Goal: Task Accomplishment & Management: Manage account settings

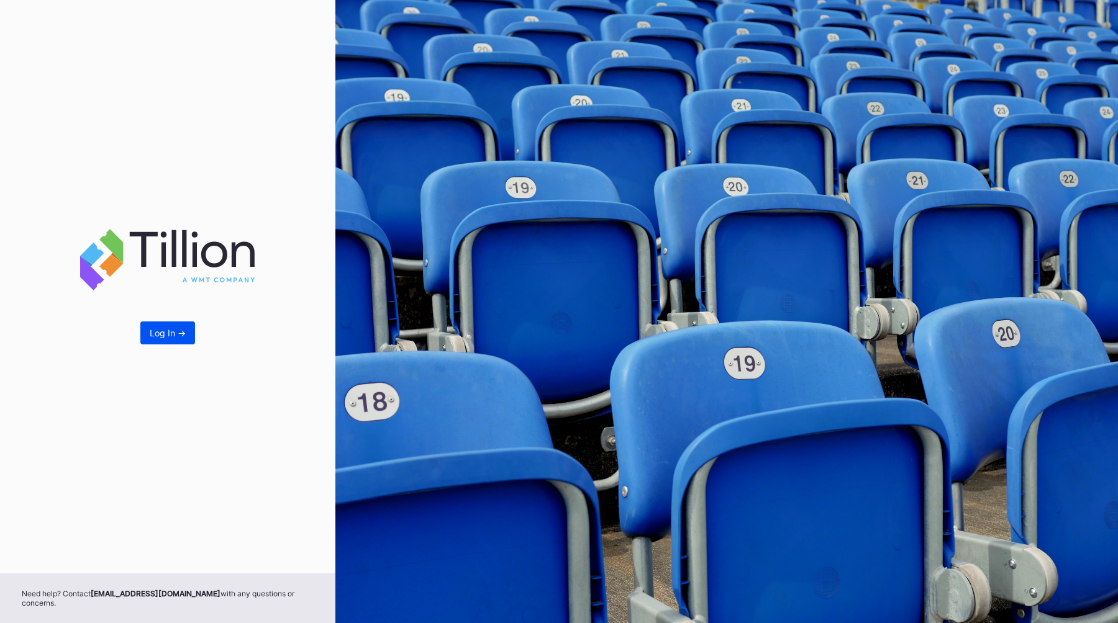
click at [165, 345] on button "Log In ->" at bounding box center [167, 333] width 55 height 23
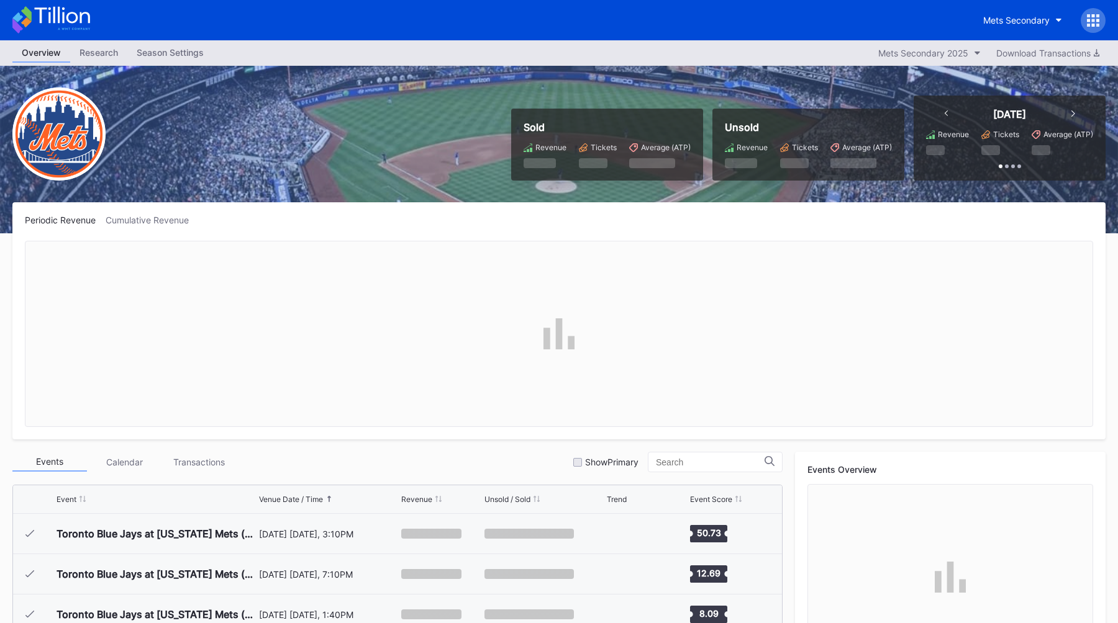
scroll to position [2583, 0]
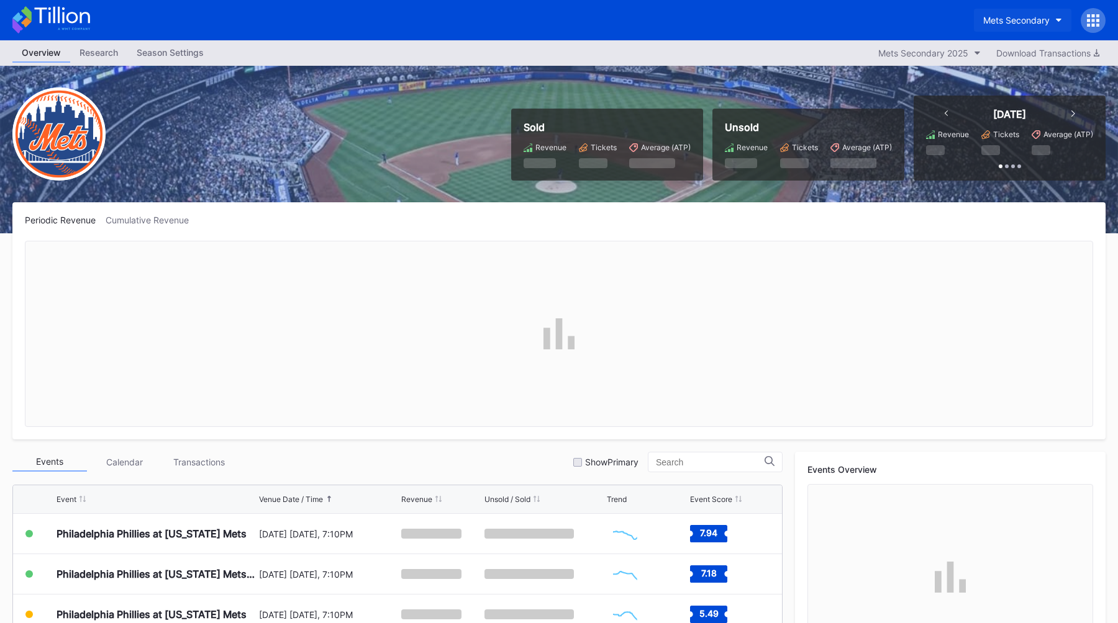
click at [1002, 19] on div "Mets Secondary" at bounding box center [1016, 20] width 66 height 11
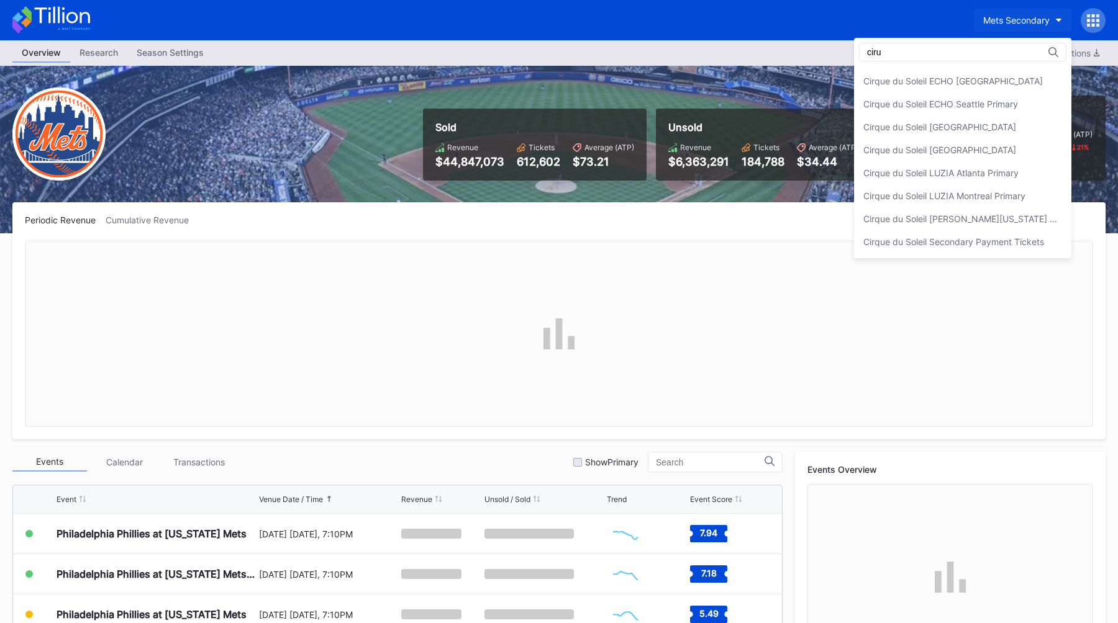
scroll to position [0, 0]
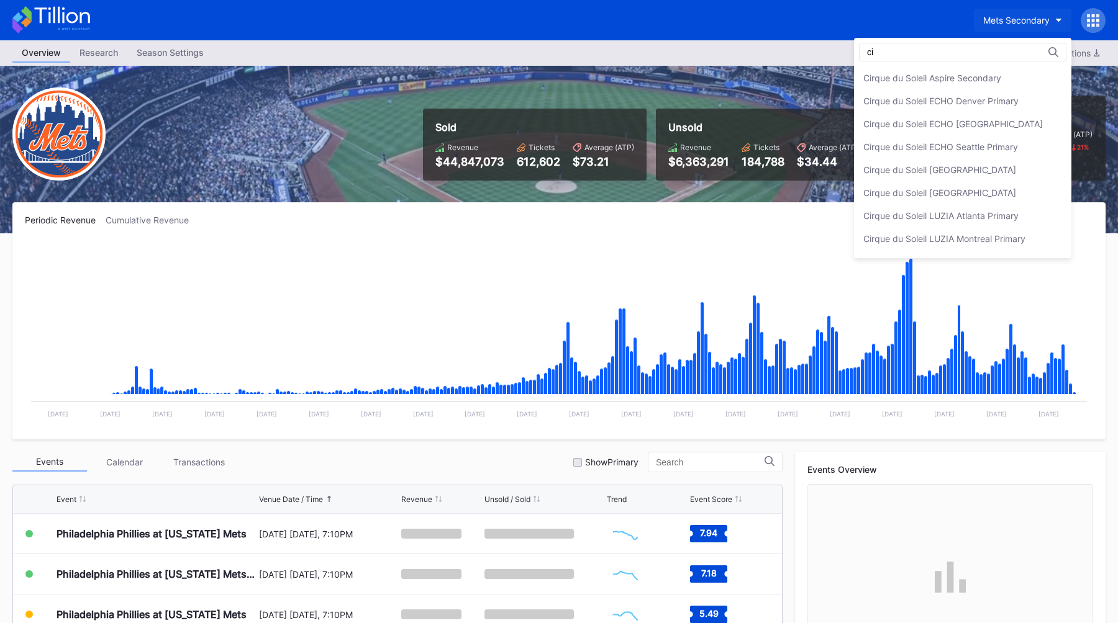
type input "c"
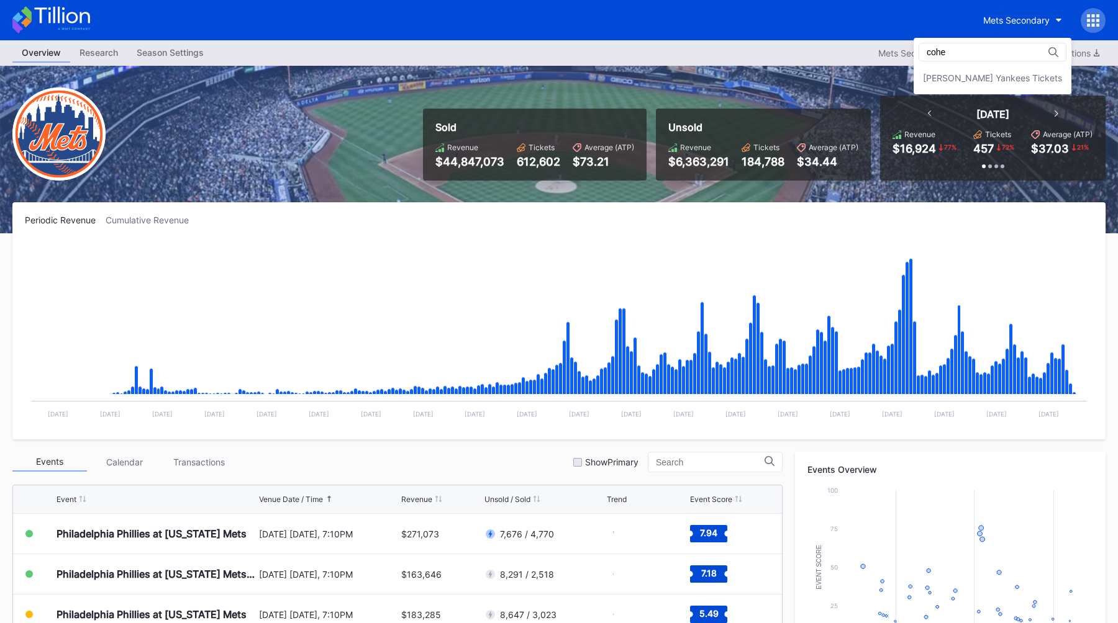
type input "cohe"
click at [1026, 63] on div "[PERSON_NAME] Yankees Tickets" at bounding box center [992, 66] width 158 height 57
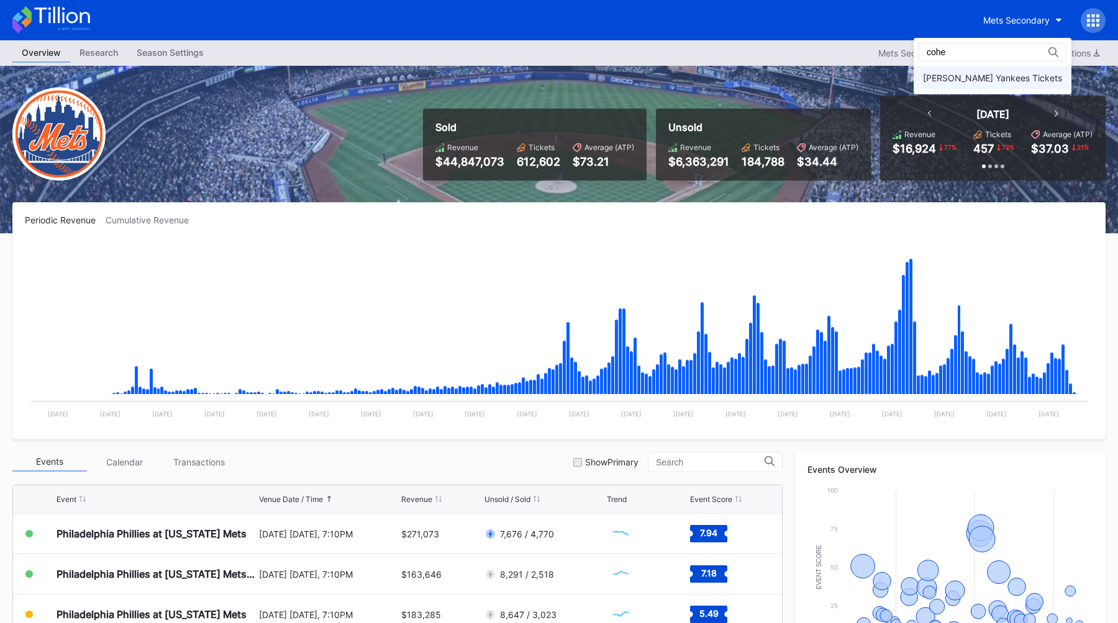
click at [1026, 76] on div "[PERSON_NAME] Yankees Tickets" at bounding box center [992, 78] width 139 height 11
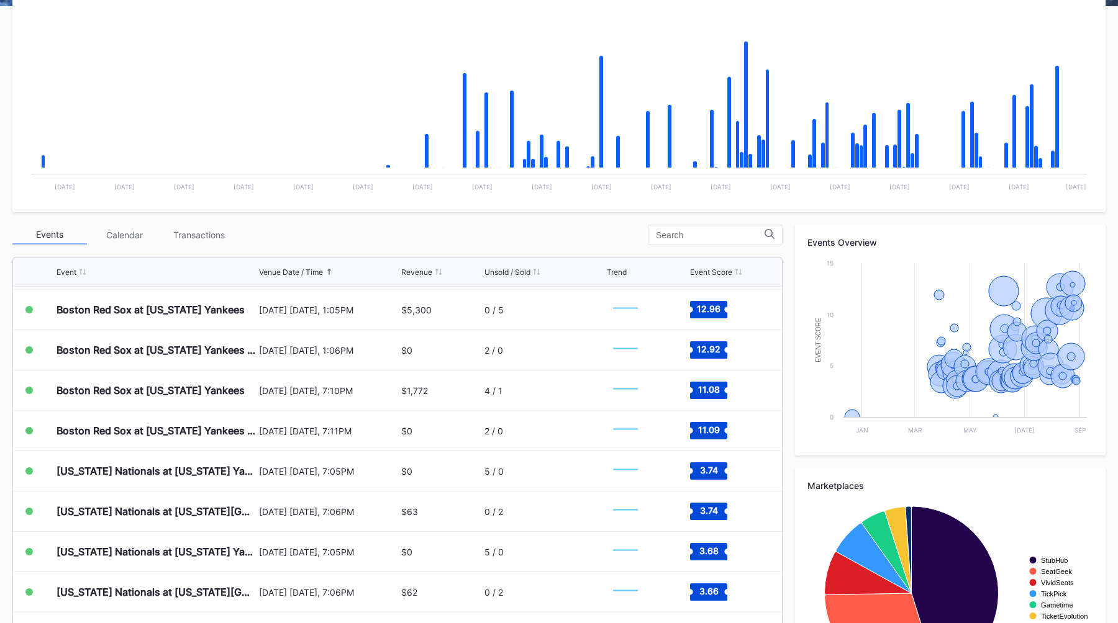
scroll to position [252, 0]
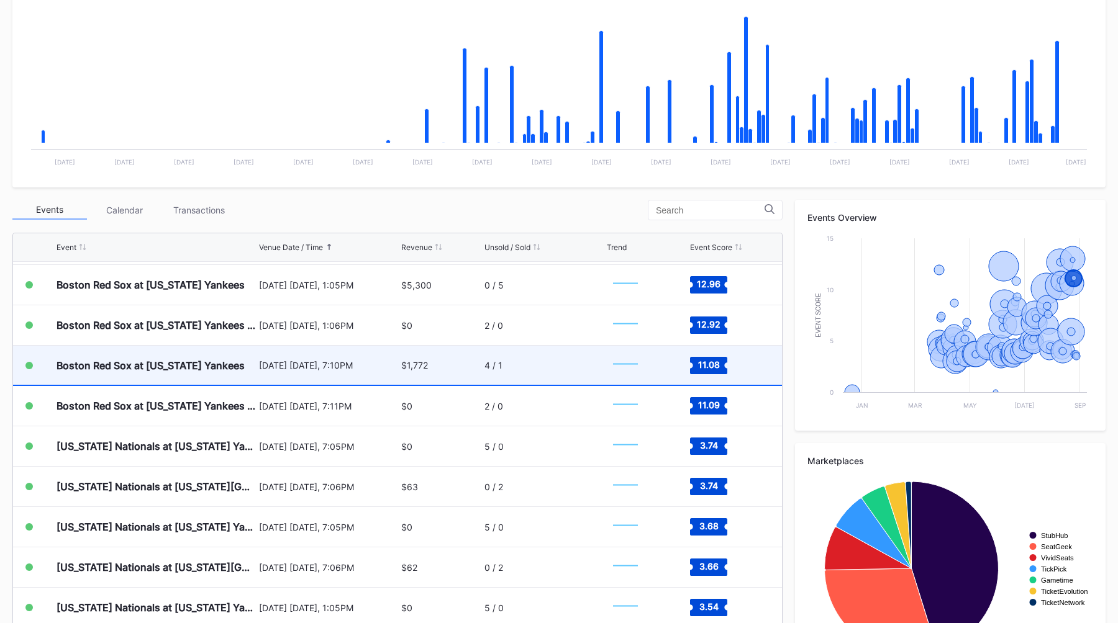
click at [323, 366] on div "[DATE] [DATE], 7:10PM" at bounding box center [329, 365] width 140 height 11
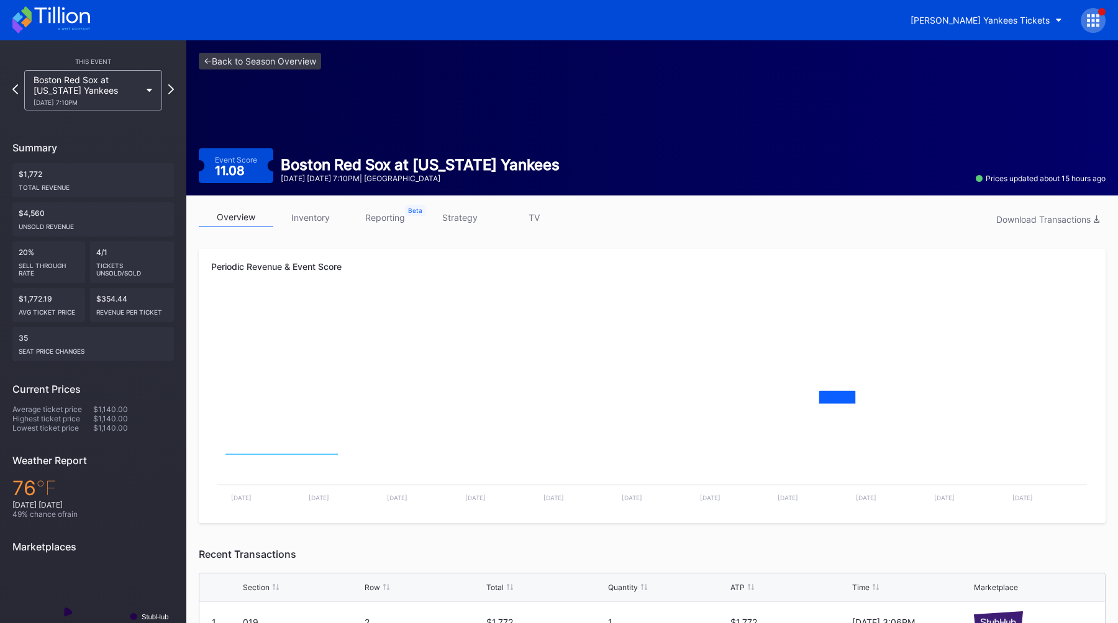
click at [455, 206] on div "overview inventory reporting strategy TV Download Transactions Periodic Revenue…" at bounding box center [651, 441] width 931 height 491
click at [455, 215] on link "strategy" at bounding box center [459, 217] width 75 height 19
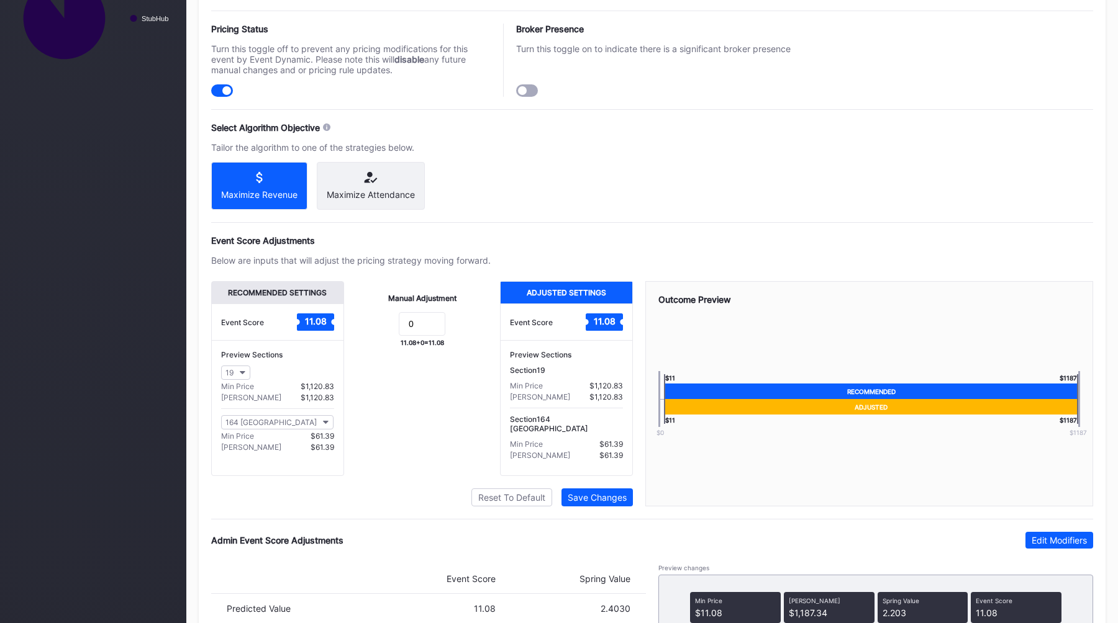
scroll to position [744, 0]
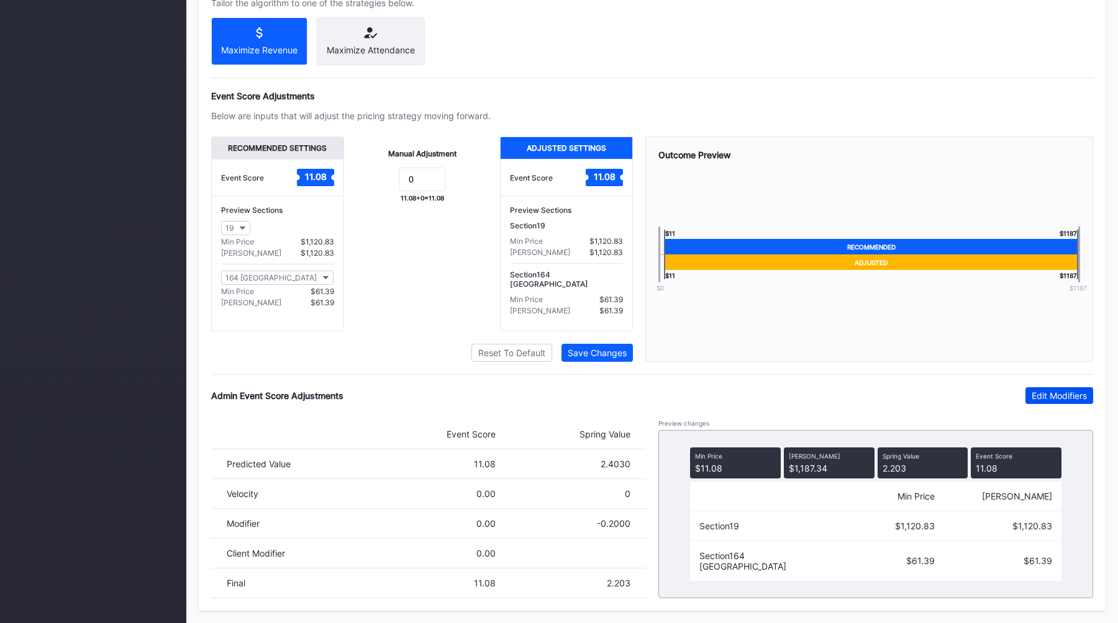
click at [1031, 397] on div "Edit Modifiers" at bounding box center [1058, 396] width 55 height 11
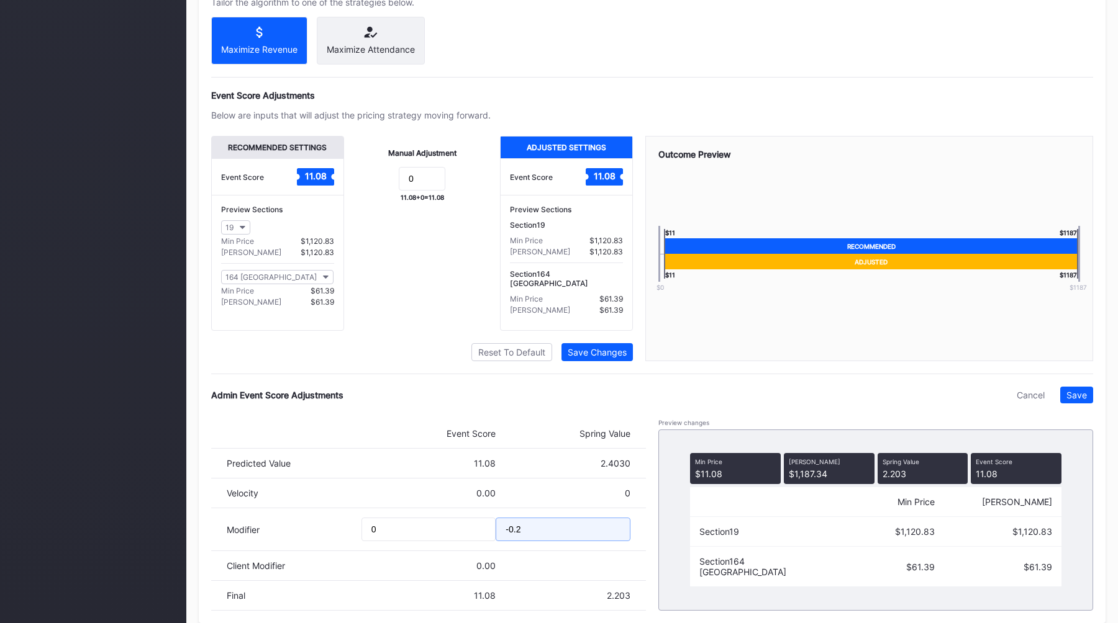
drag, startPoint x: 520, startPoint y: 532, endPoint x: 481, endPoint y: 535, distance: 39.2
click at [483, 535] on div "Modifier 0 -0.2" at bounding box center [428, 530] width 435 height 43
type input "-0.22"
click at [1067, 399] on div "Save" at bounding box center [1076, 395] width 20 height 11
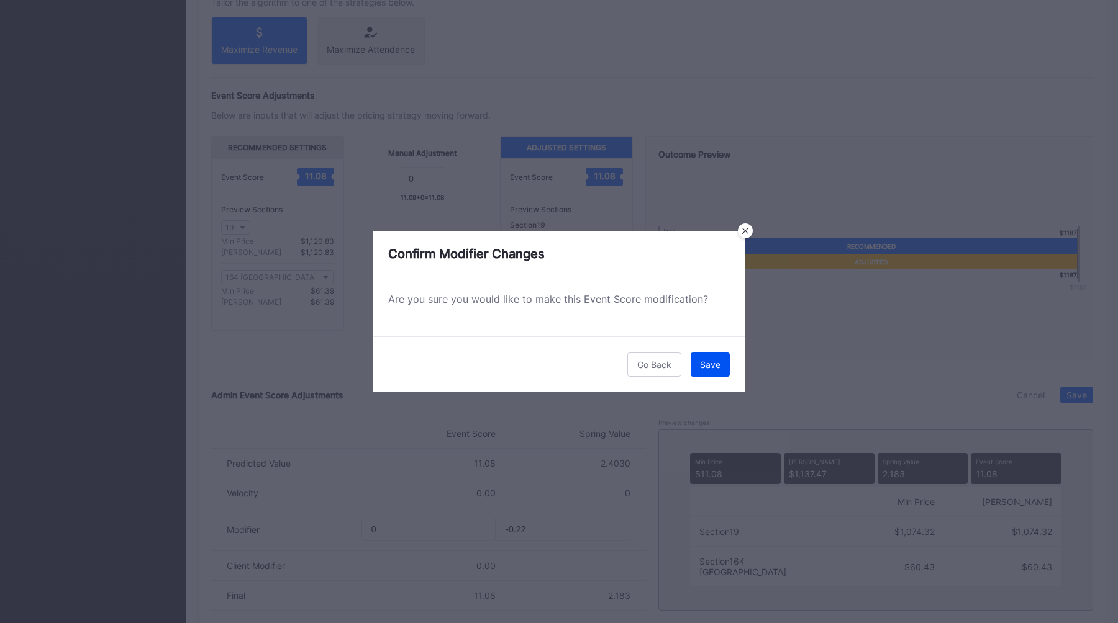
click at [721, 361] on button "Save" at bounding box center [710, 365] width 39 height 24
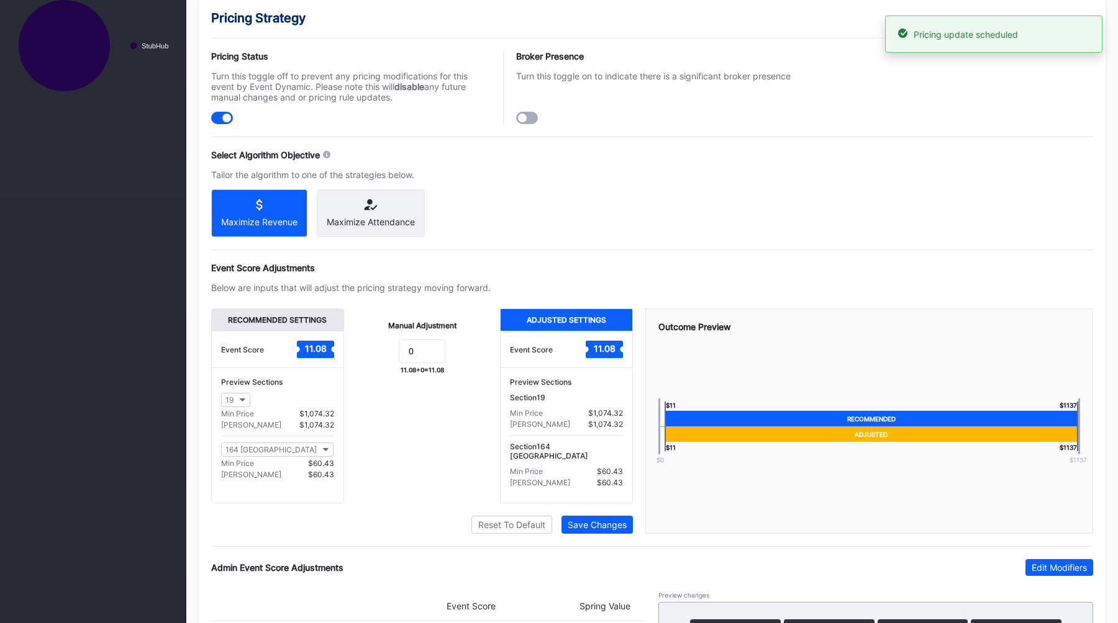
scroll to position [0, 0]
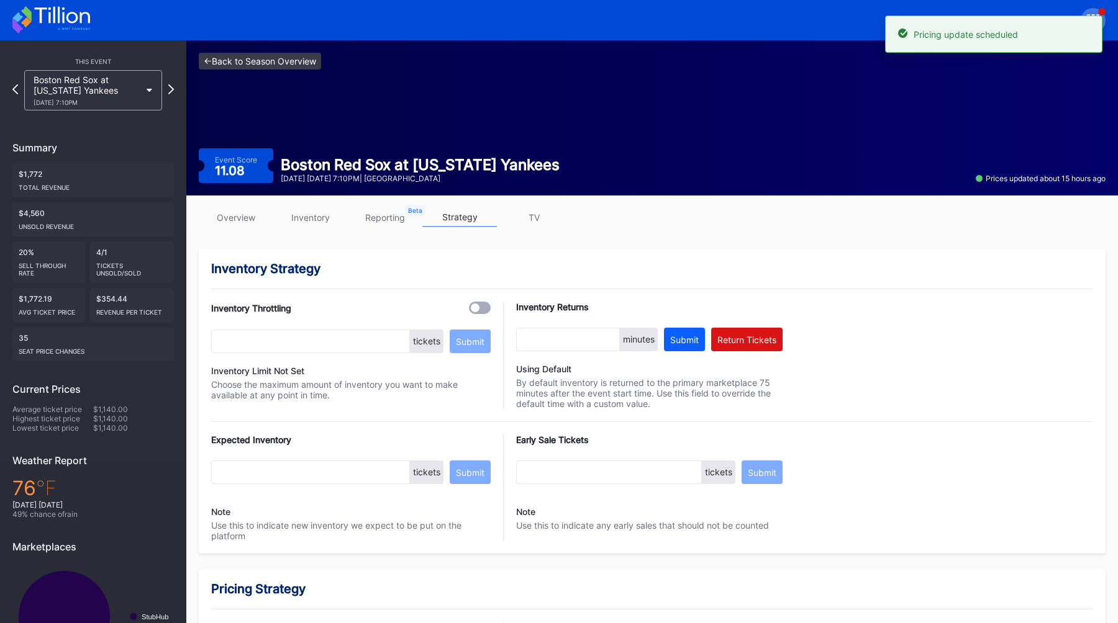
click at [252, 64] on link "<- Back to Season Overview" at bounding box center [260, 61] width 122 height 17
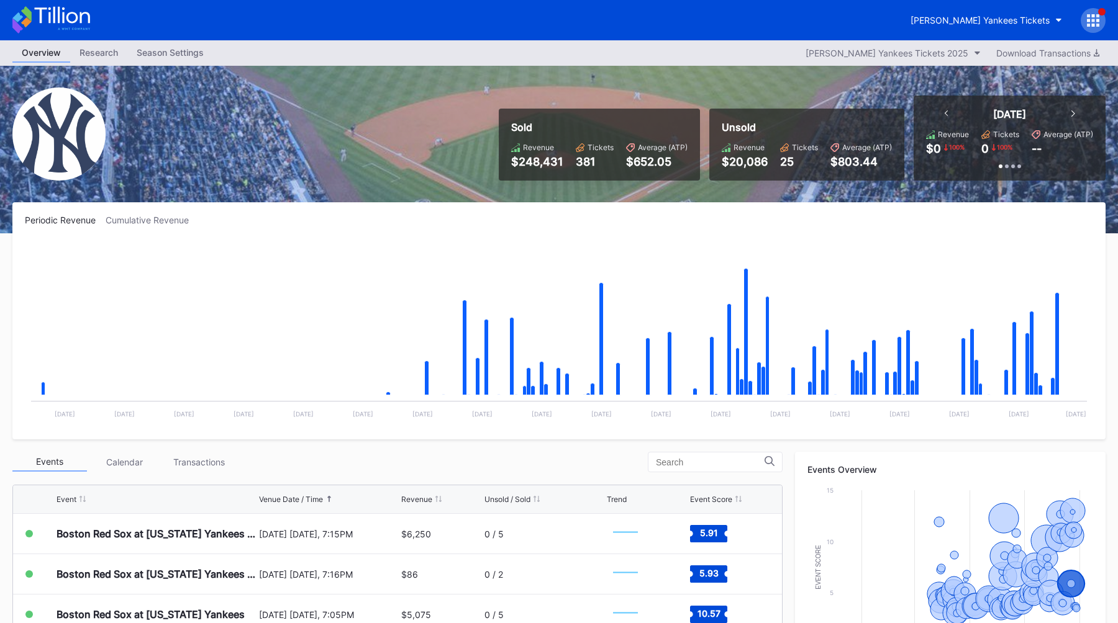
click at [1093, 28] on div at bounding box center [1092, 20] width 25 height 25
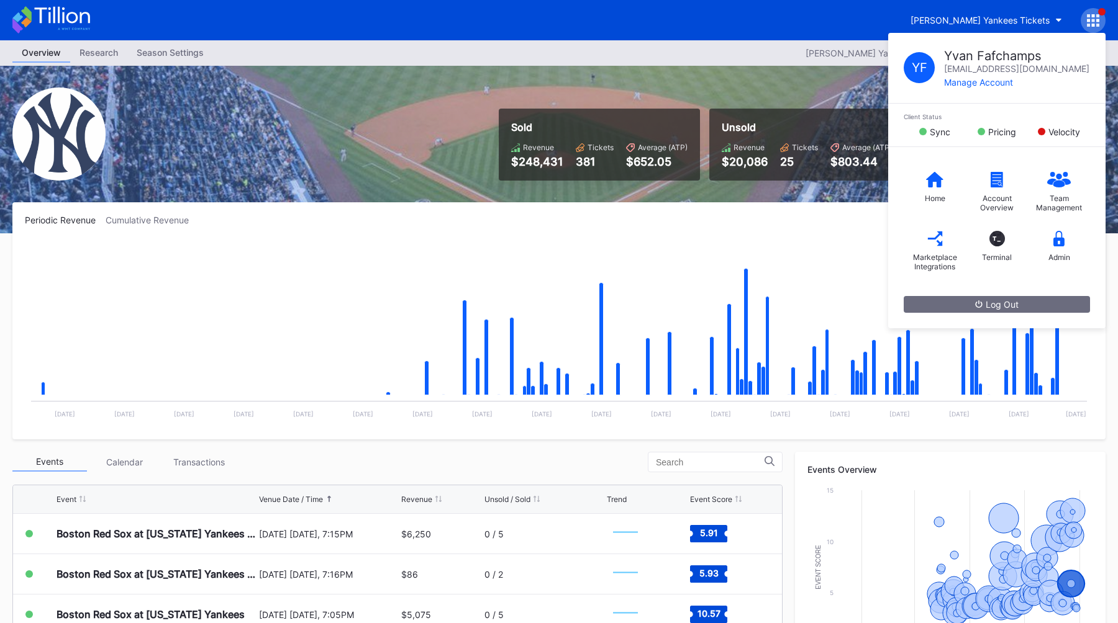
click at [980, 38] on div "Y F [PERSON_NAME] [PERSON_NAME][EMAIL_ADDRESS][DOMAIN_NAME] Manage Account" at bounding box center [996, 68] width 217 height 71
click at [1026, 17] on div "[PERSON_NAME] Yankees Tickets" at bounding box center [979, 20] width 139 height 11
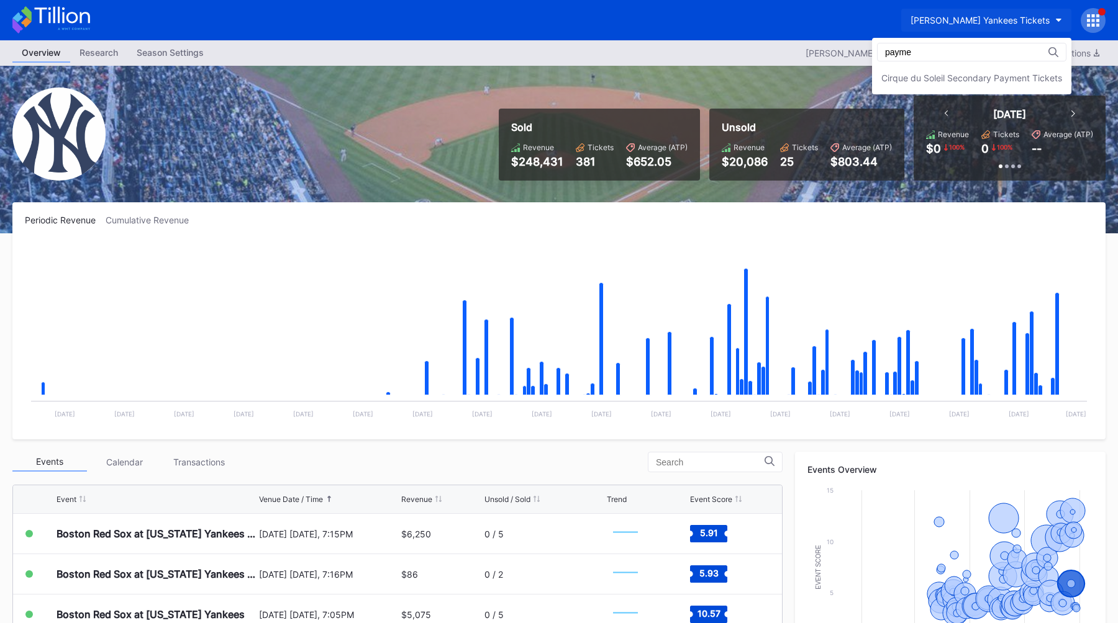
type input "payme"
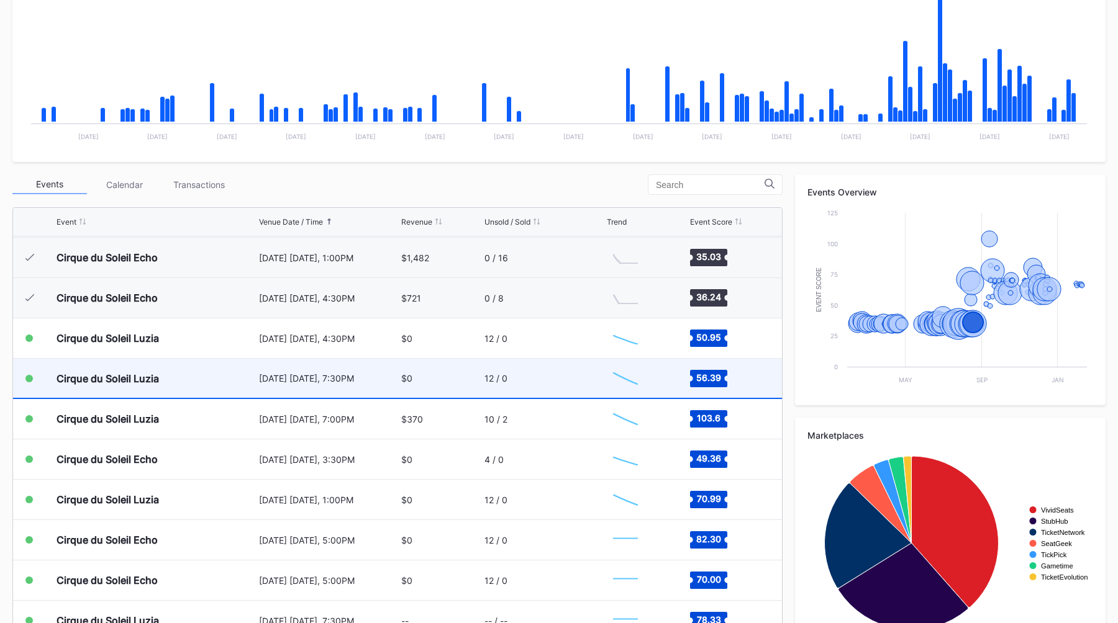
scroll to position [1978, 0]
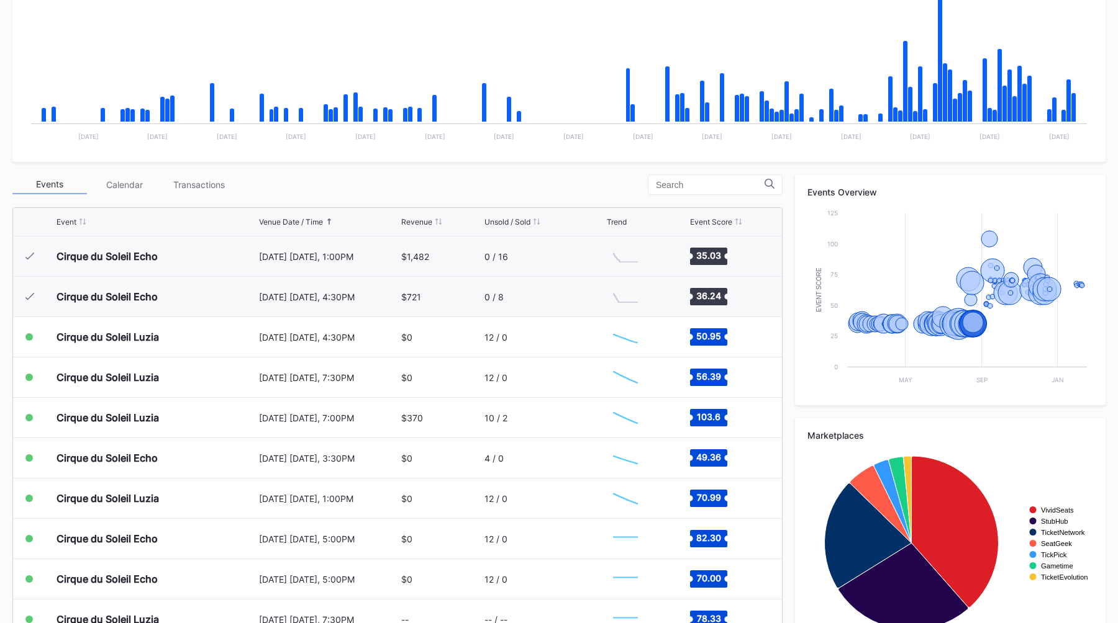
click at [540, 191] on div "Events Calendar Transactions" at bounding box center [397, 184] width 770 height 20
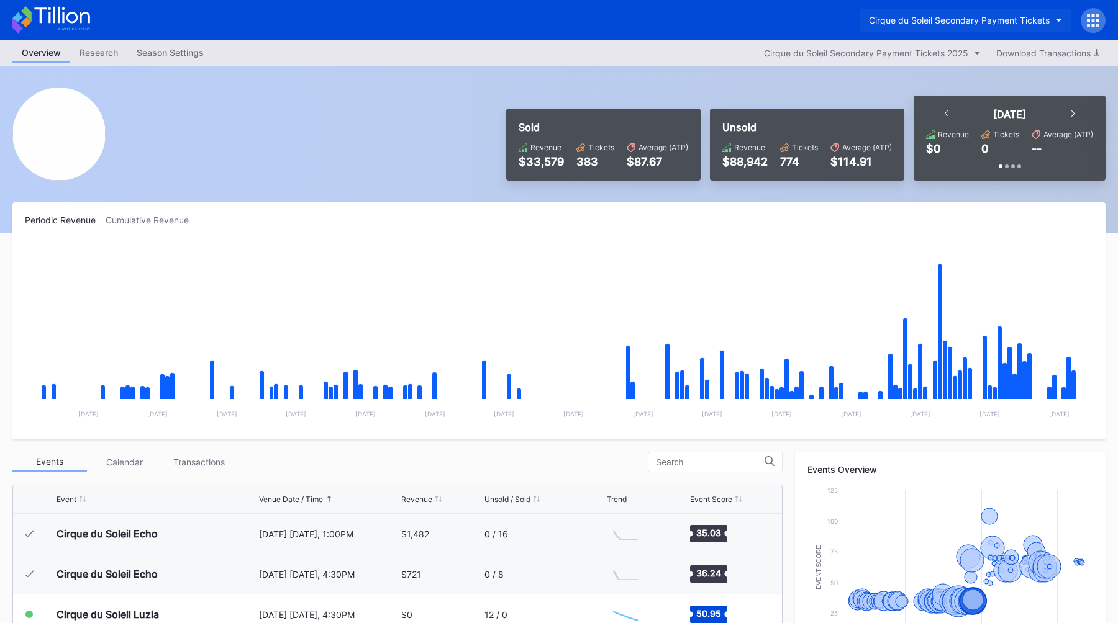
click at [973, 22] on div "Cirque du Soleil Secondary Payment Tickets" at bounding box center [959, 20] width 181 height 11
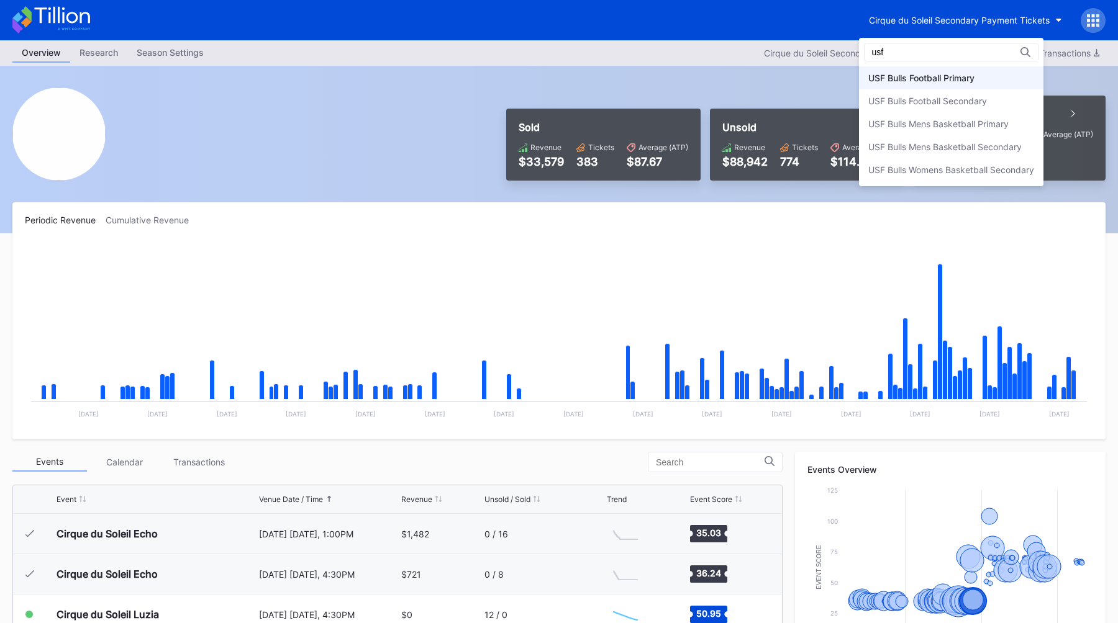
type input "usf"
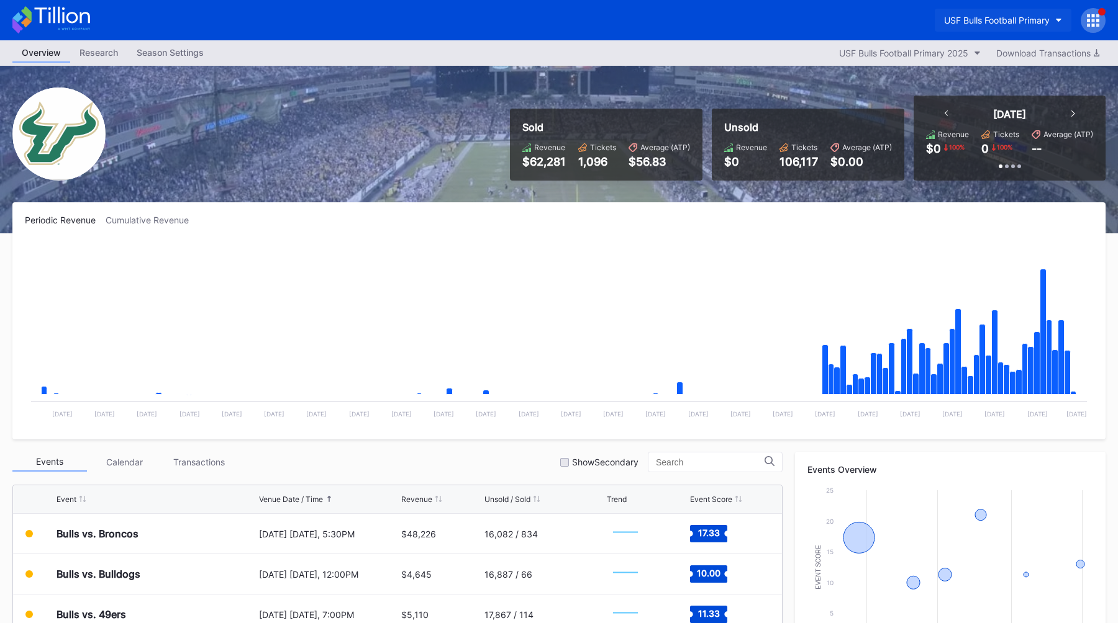
click at [1019, 27] on button "USF Bulls Football Primary" at bounding box center [1003, 20] width 137 height 23
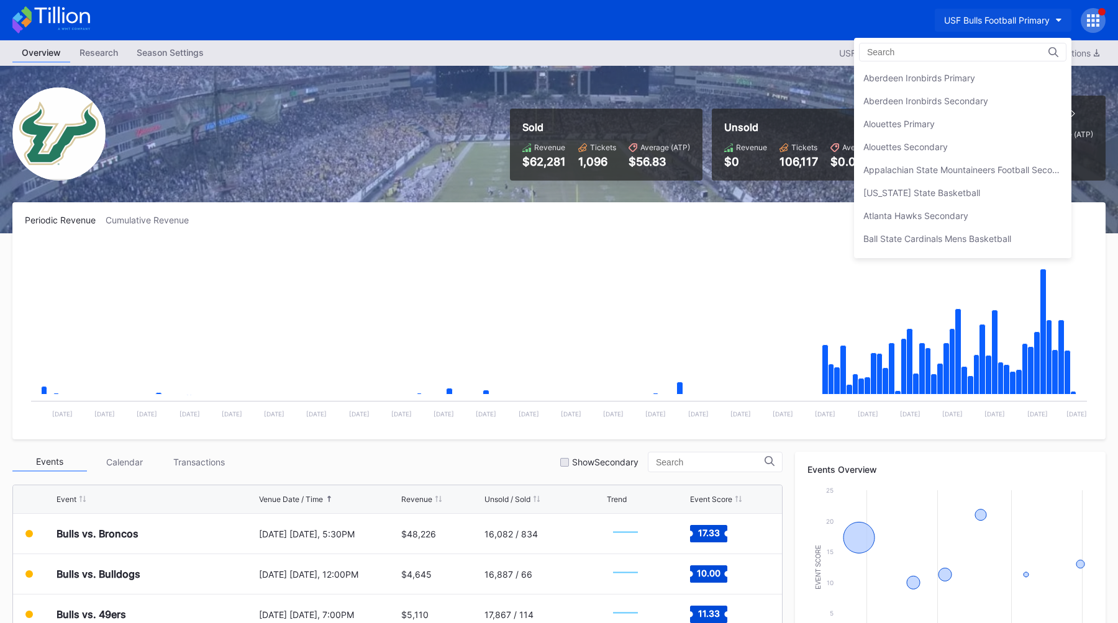
scroll to position [4090, 0]
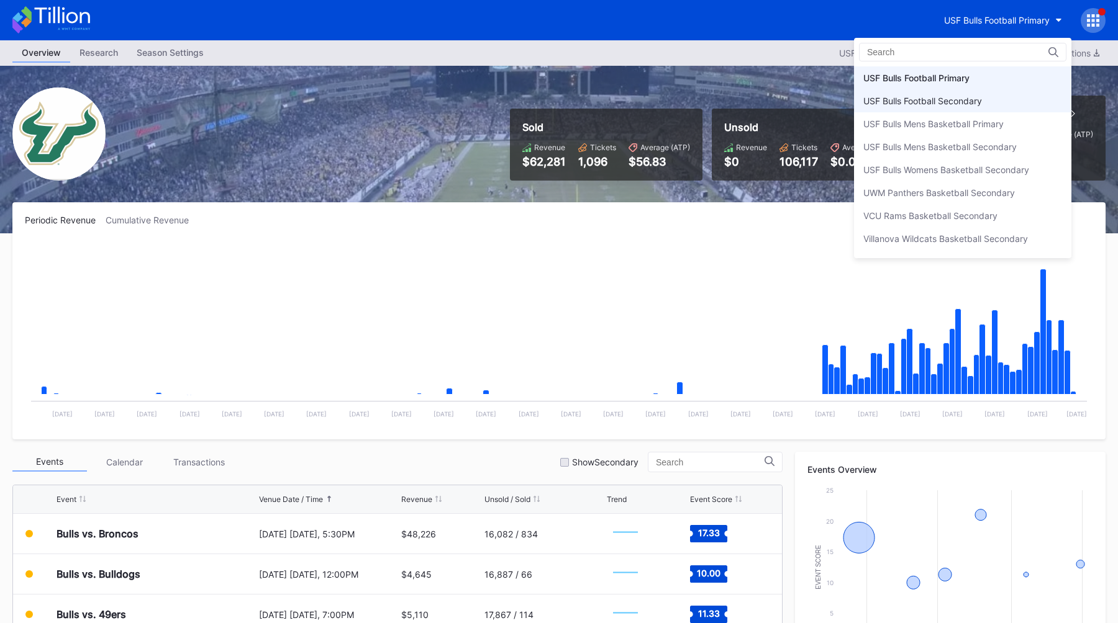
click at [966, 99] on div "USF Bulls Football Secondary" at bounding box center [922, 101] width 119 height 11
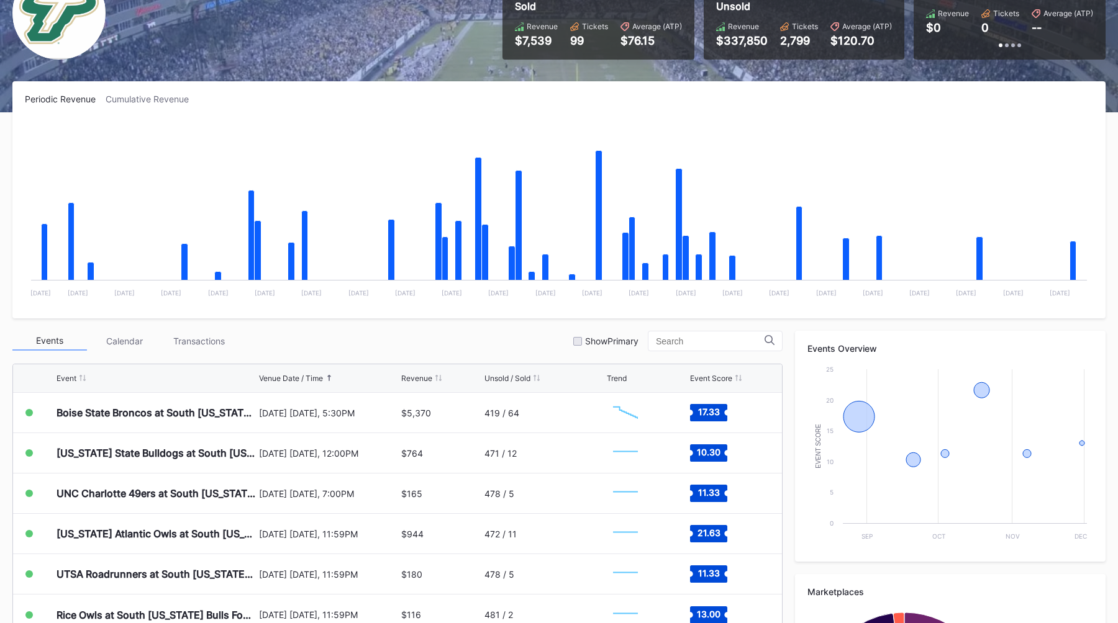
scroll to position [130, 0]
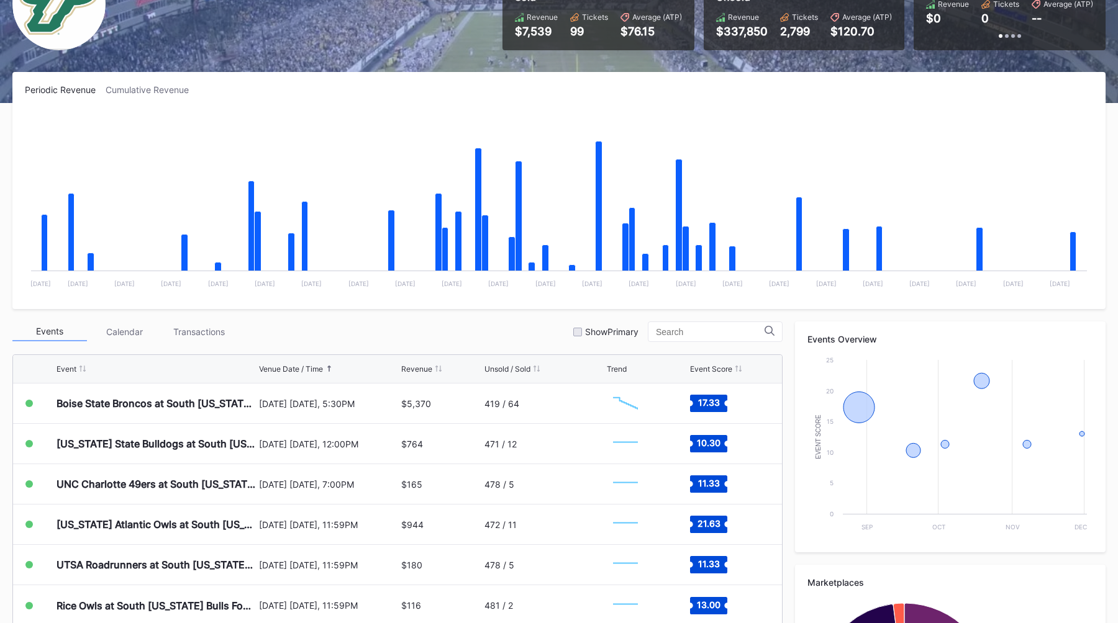
click at [540, 319] on div "Periodic Revenue Cumulative Revenue Created with Highcharts 11.2.0 Chart title …" at bounding box center [559, 440] width 1118 height 736
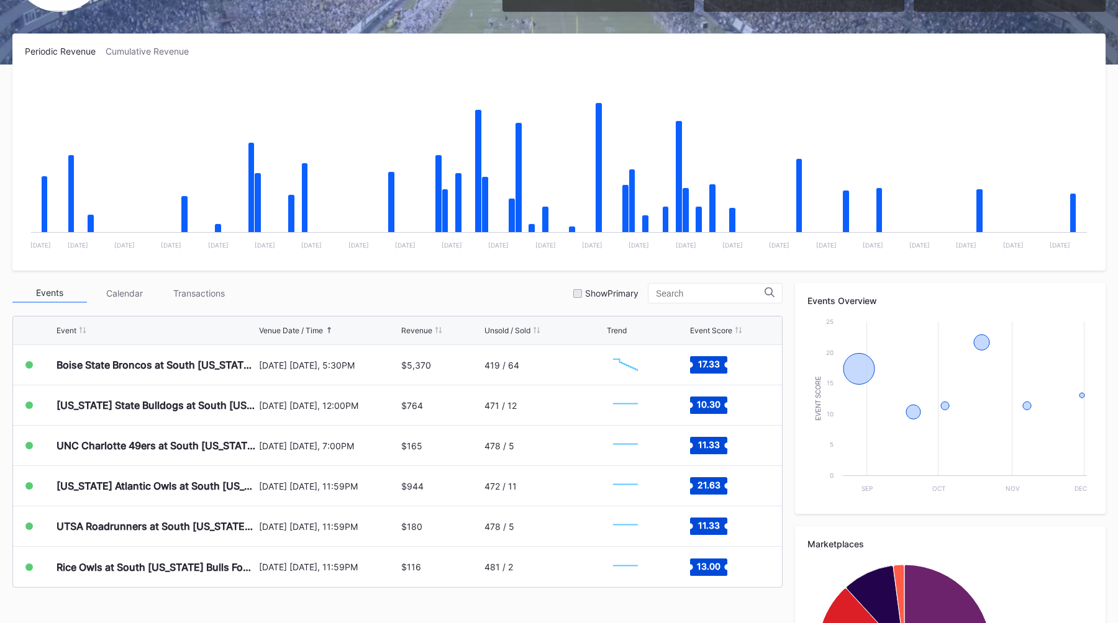
scroll to position [176, 0]
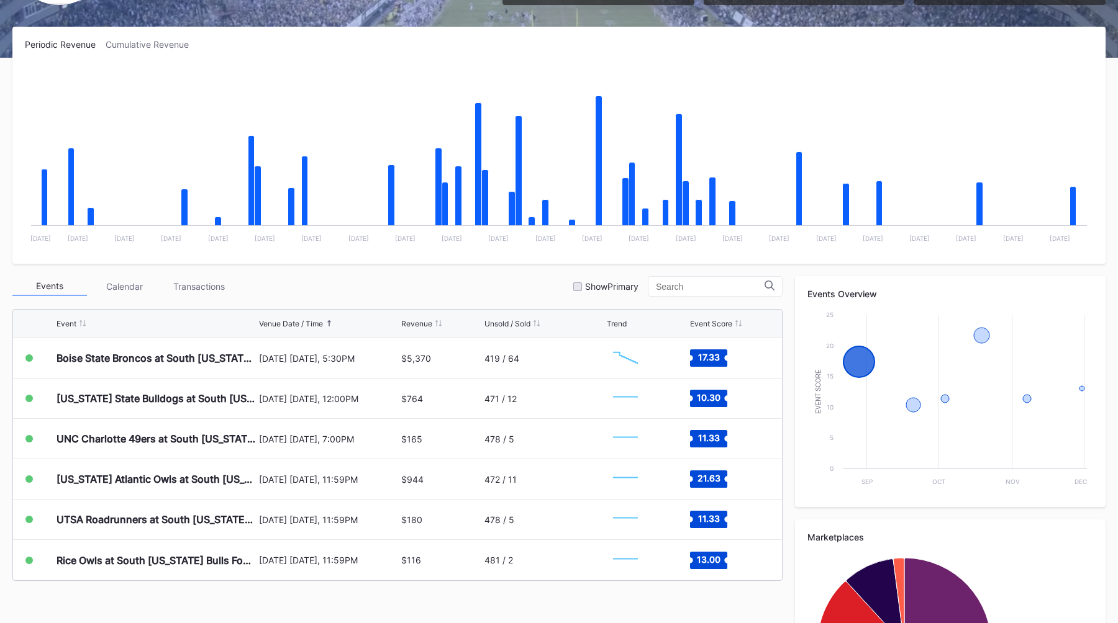
click at [466, 291] on div "Events Calendar Transactions Show Primary" at bounding box center [397, 286] width 770 height 20
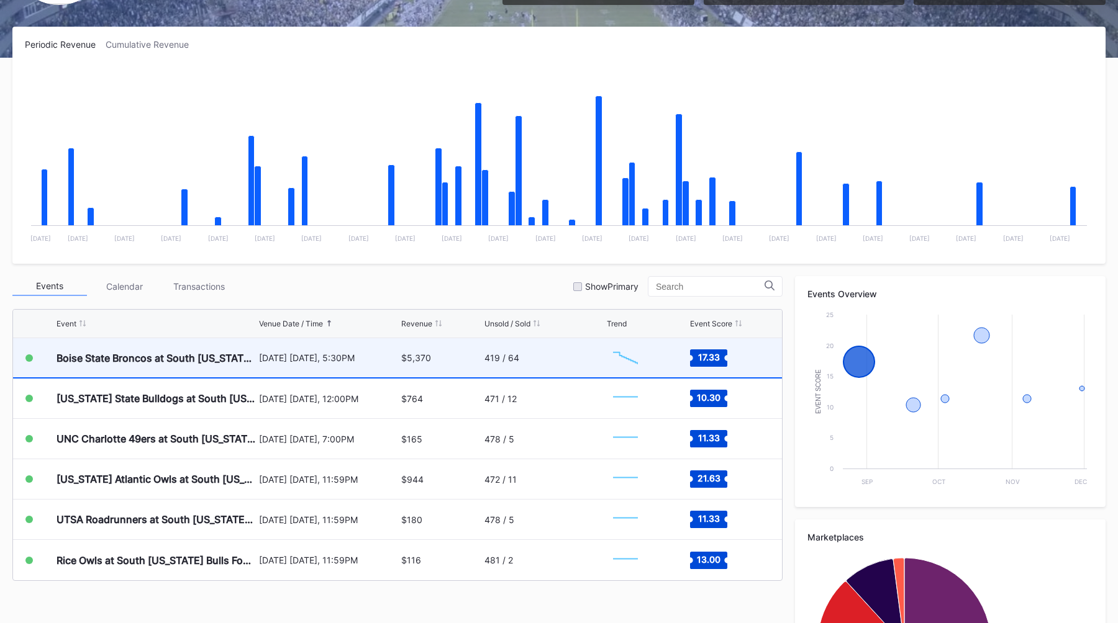
click at [434, 361] on div "$5,370" at bounding box center [440, 357] width 79 height 39
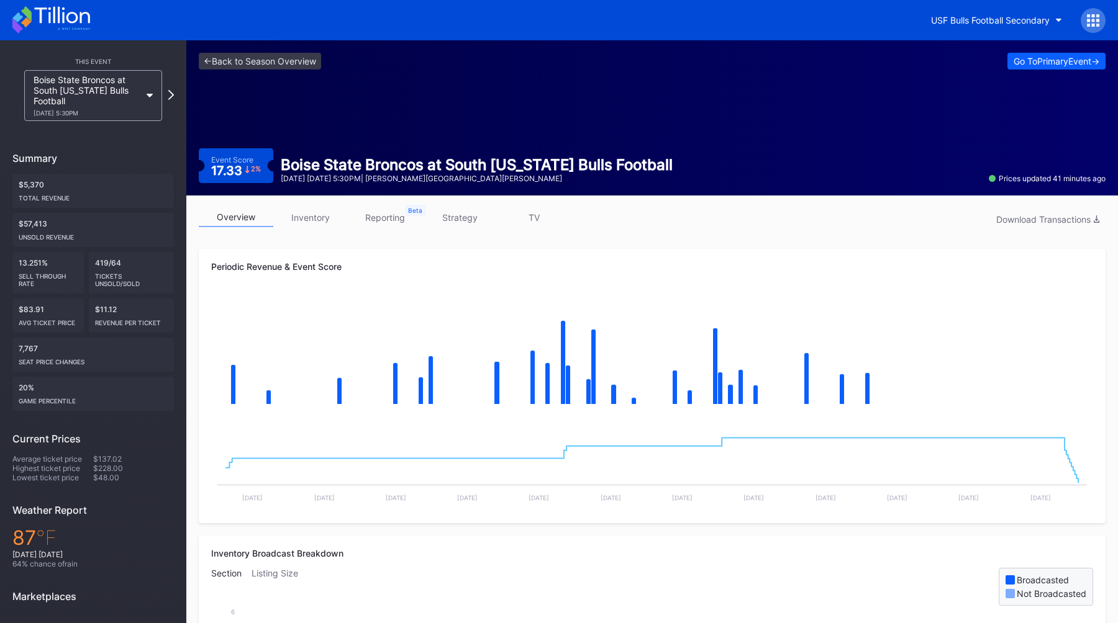
click at [303, 220] on link "inventory" at bounding box center [310, 217] width 75 height 19
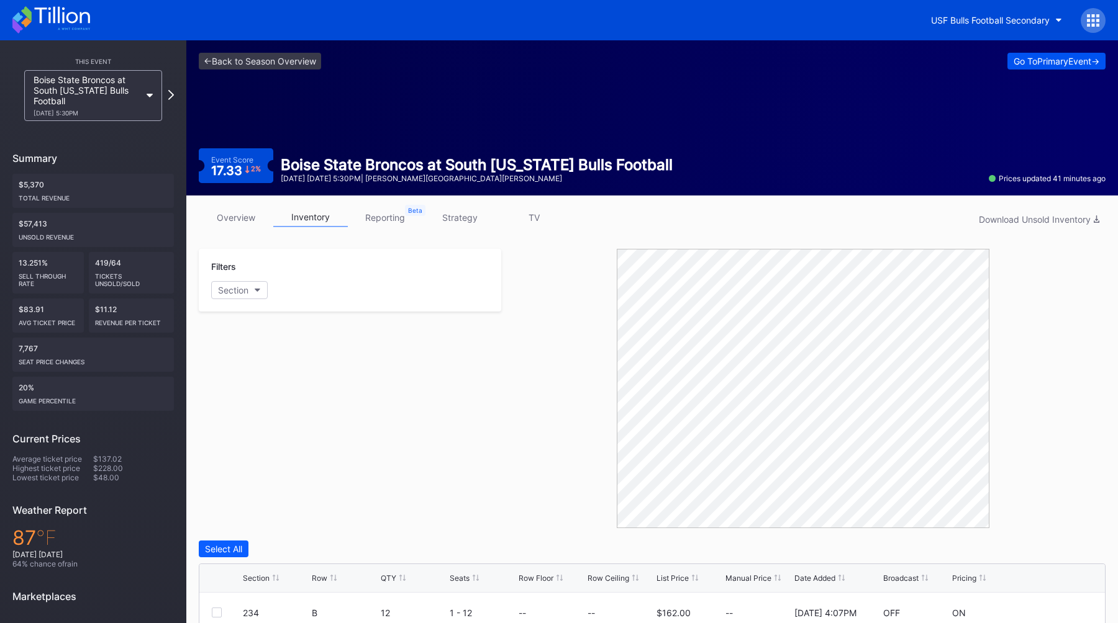
click at [1014, 68] on button "Go To Primary Event ->" at bounding box center [1056, 61] width 98 height 17
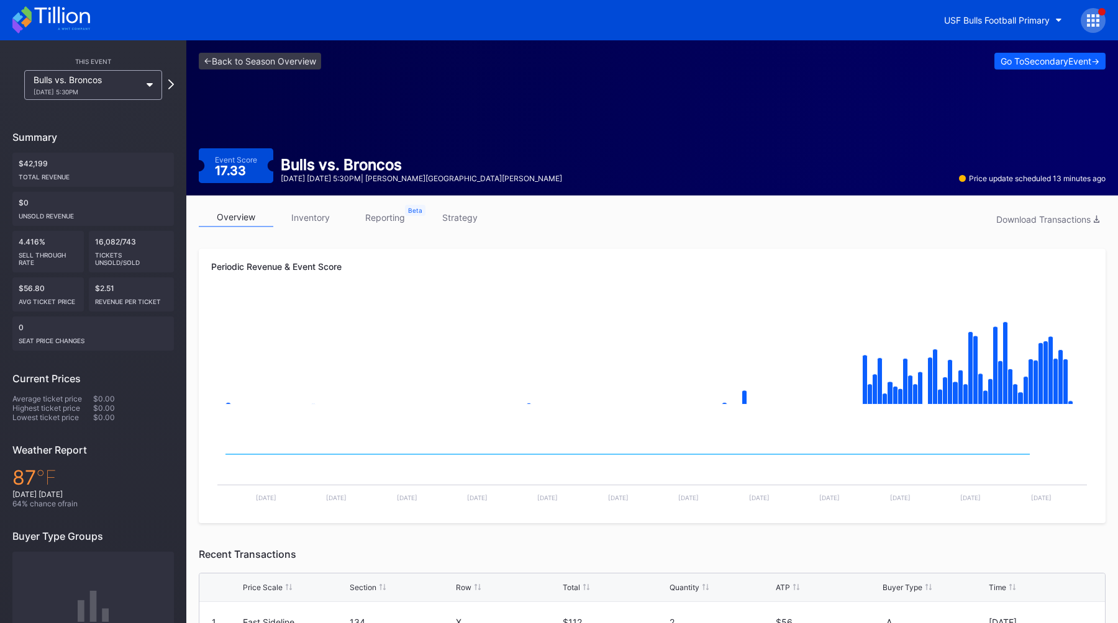
click at [316, 220] on link "inventory" at bounding box center [310, 217] width 75 height 19
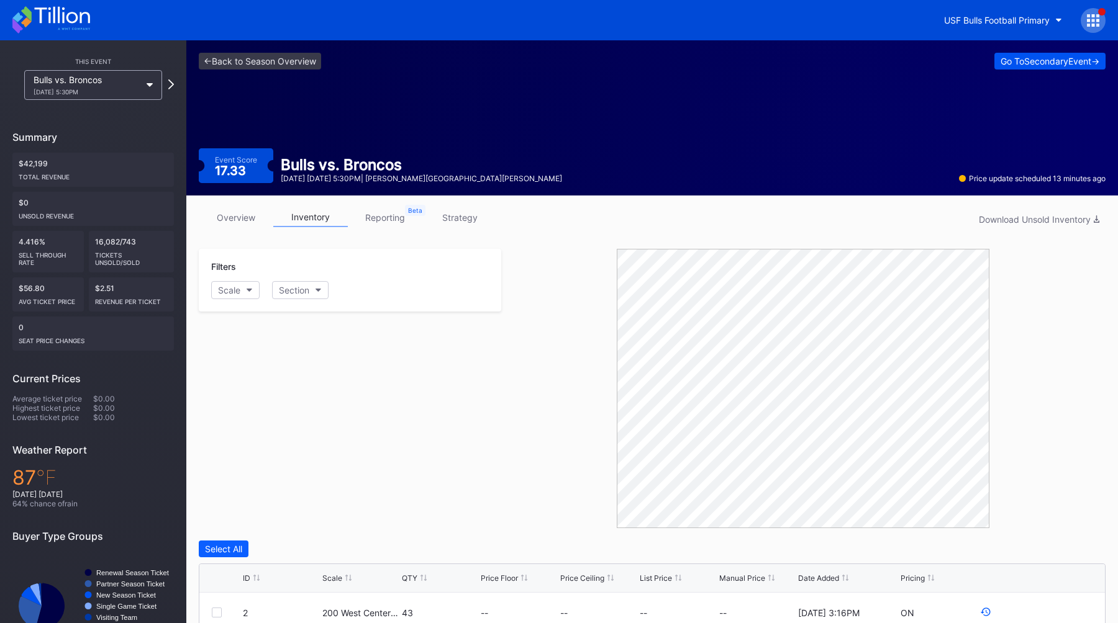
click at [1026, 54] on button "Go To Secondary Event ->" at bounding box center [1049, 61] width 111 height 17
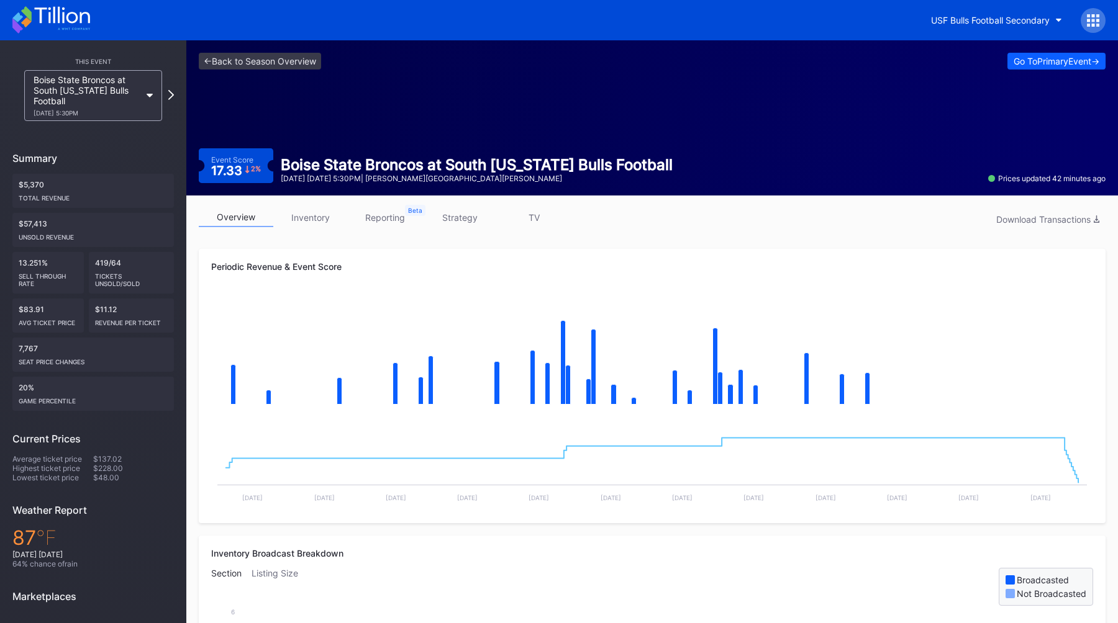
scroll to position [7, 0]
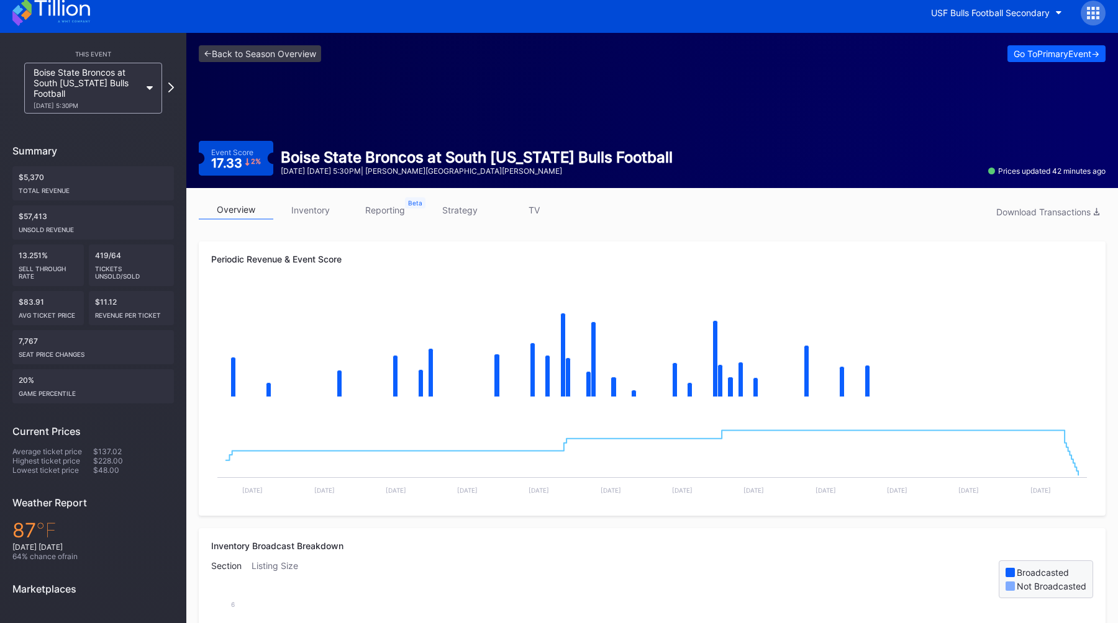
click at [308, 213] on link "inventory" at bounding box center [310, 210] width 75 height 19
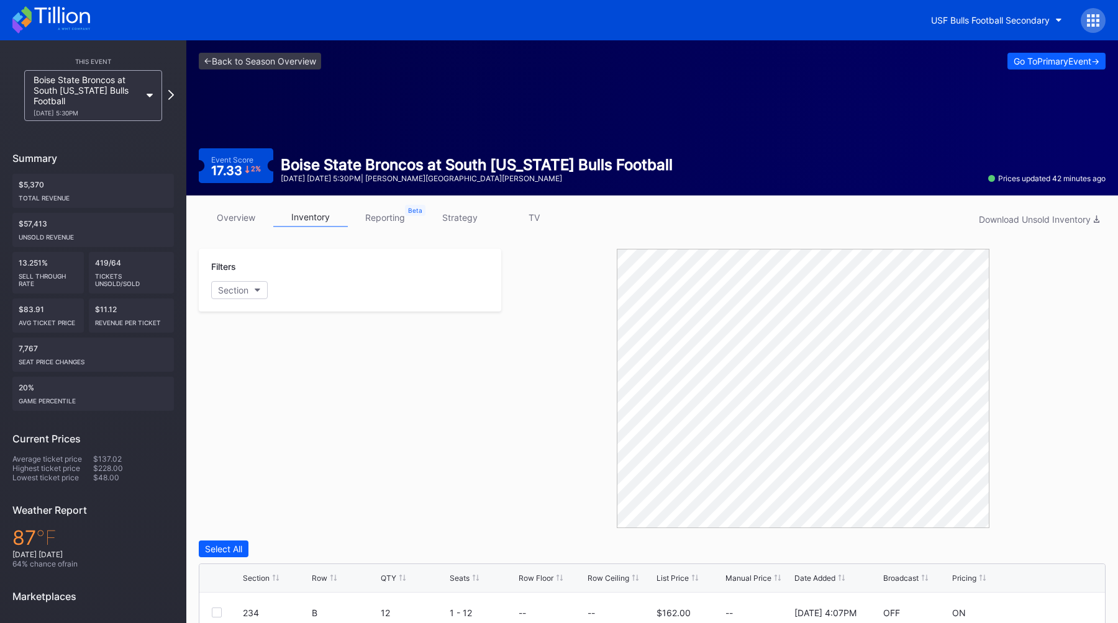
click at [254, 217] on link "overview" at bounding box center [236, 217] width 75 height 19
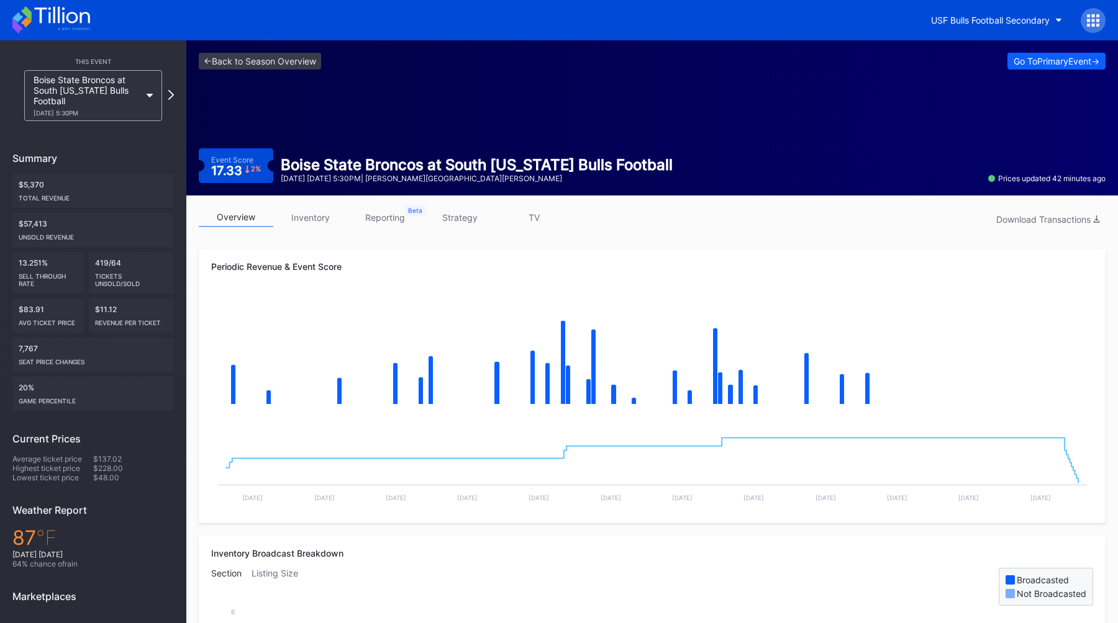
click at [453, 220] on link "strategy" at bounding box center [459, 217] width 75 height 19
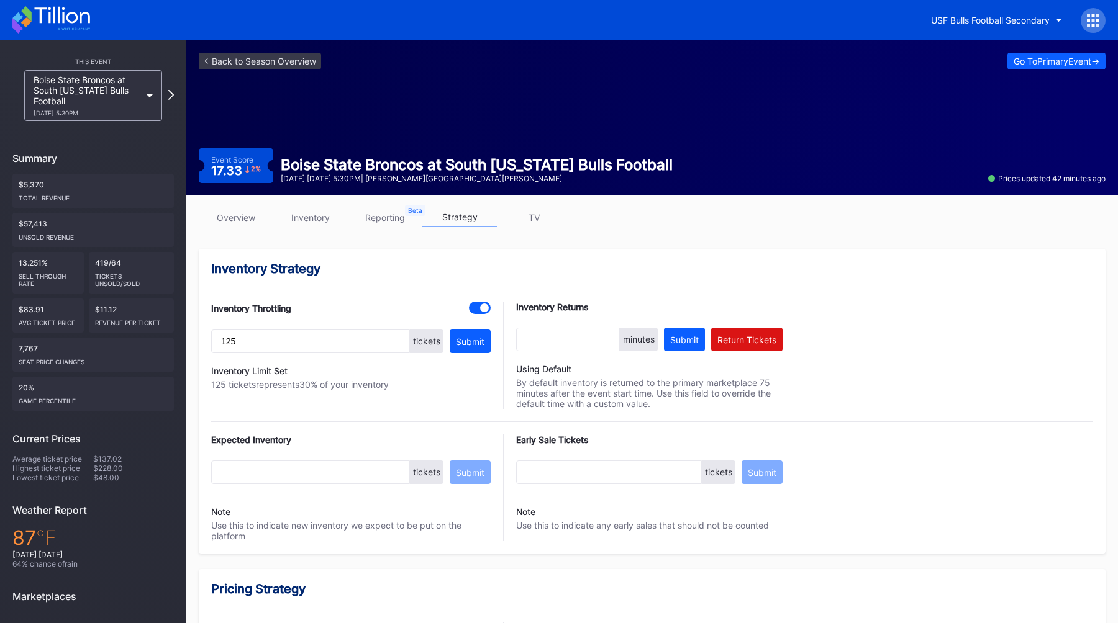
click at [240, 221] on link "overview" at bounding box center [236, 217] width 75 height 19
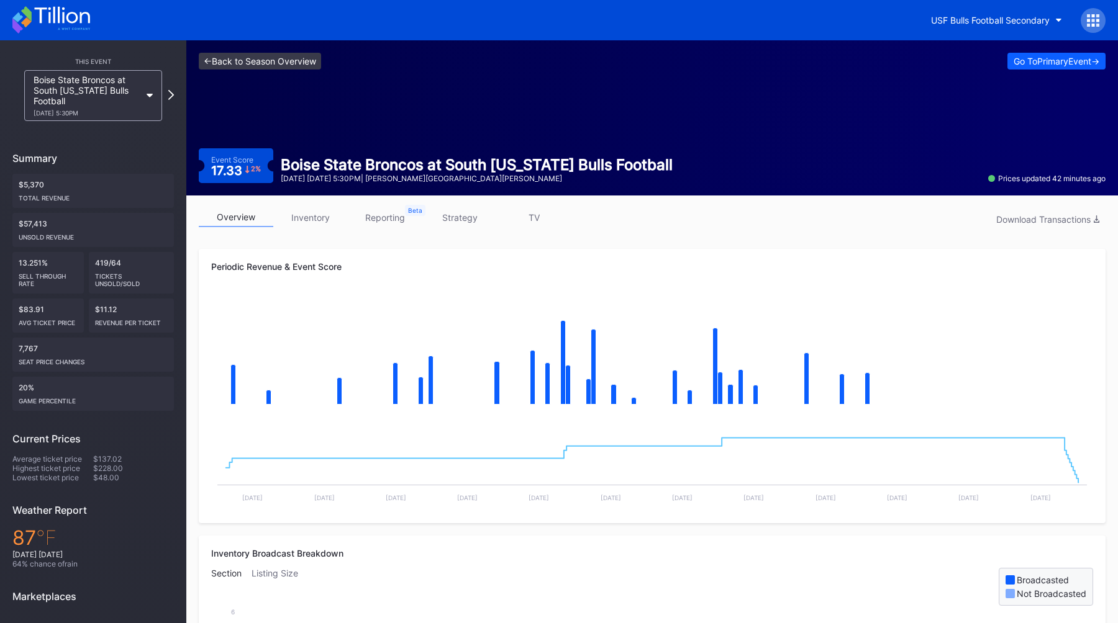
click at [269, 69] on link "<- Back to Season Overview" at bounding box center [260, 61] width 122 height 17
